Goal: Task Accomplishment & Management: Manage account settings

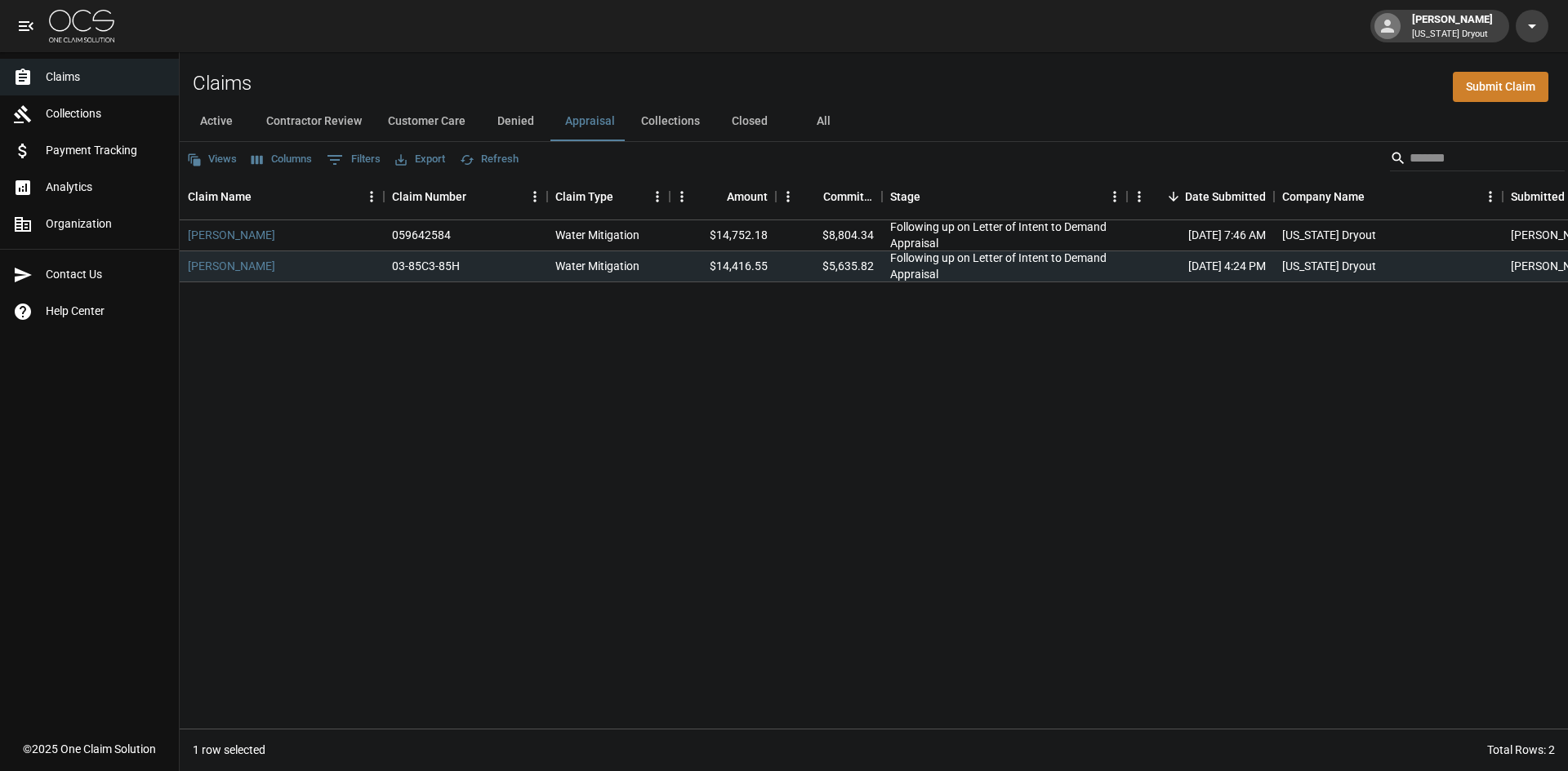
click at [75, 17] on img at bounding box center [81, 26] width 65 height 33
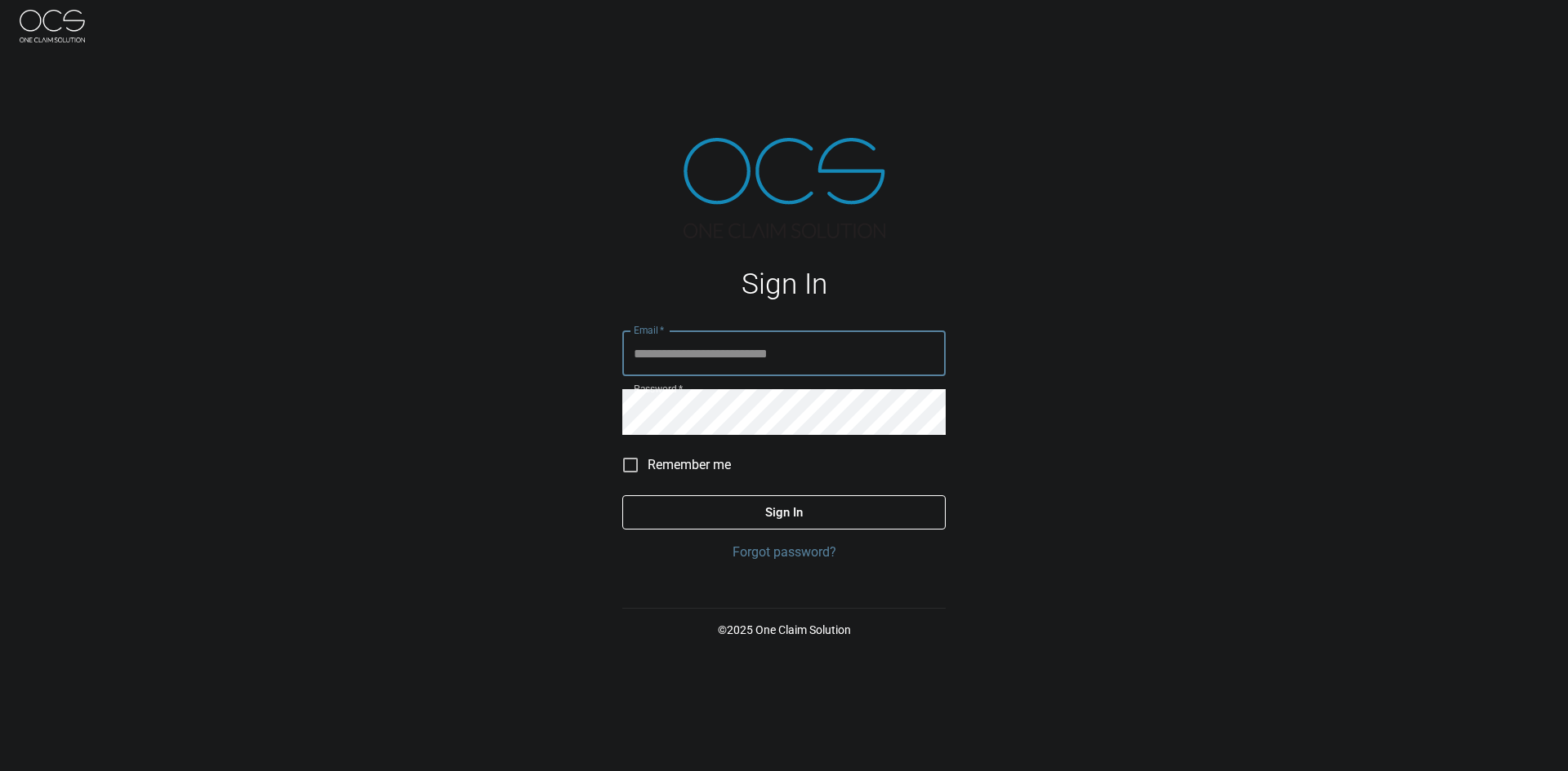
type input "**********"
click at [745, 529] on button "Sign In" at bounding box center [784, 512] width 323 height 34
